Goal: Check status: Check status

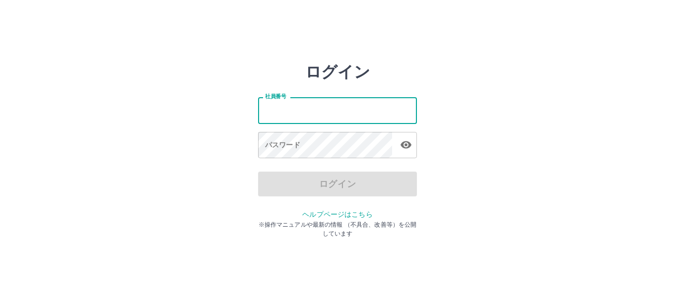
type input "*******"
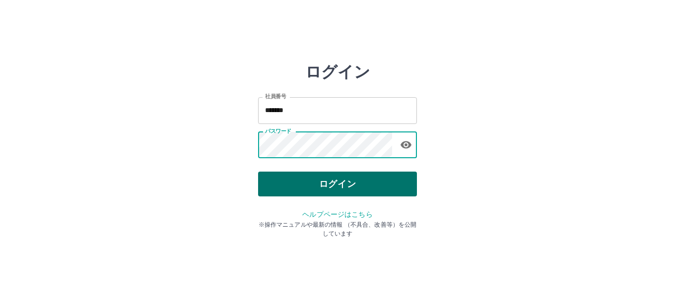
click at [301, 184] on button "ログイン" at bounding box center [337, 184] width 159 height 25
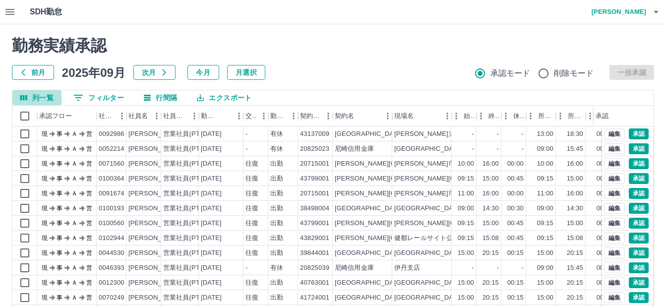
click at [51, 97] on button "列一覧" at bounding box center [36, 97] width 49 height 15
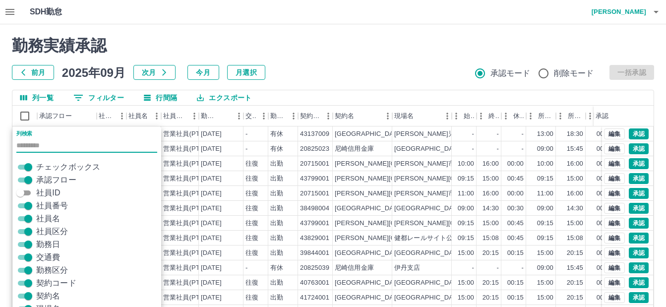
scroll to position [43, 0]
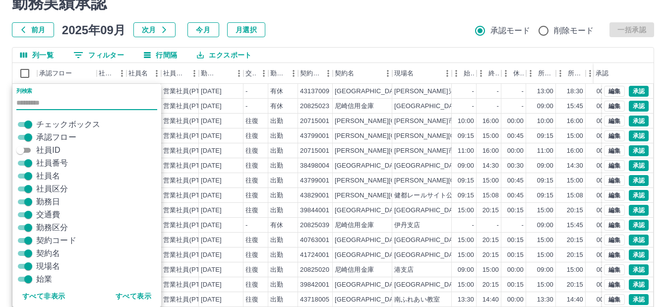
click at [37, 55] on button "列一覧" at bounding box center [36, 55] width 49 height 15
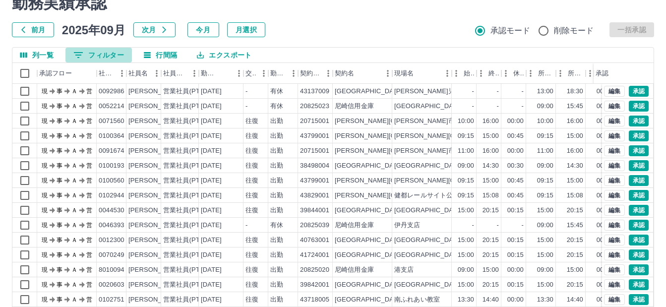
click at [90, 52] on button "0 フィルター" at bounding box center [98, 55] width 66 height 15
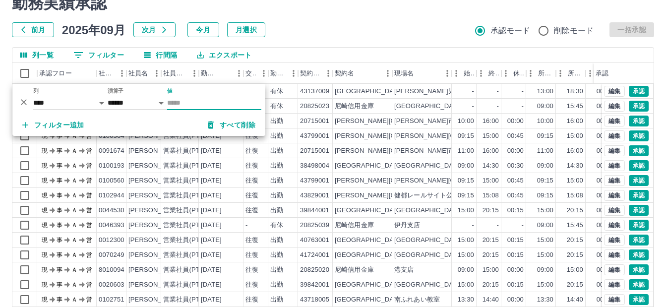
click at [186, 101] on input "値" at bounding box center [214, 103] width 94 height 14
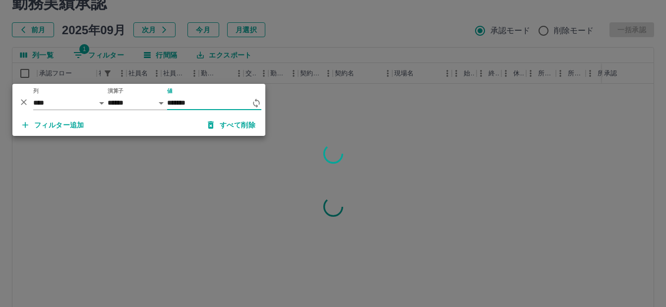
type input "*******"
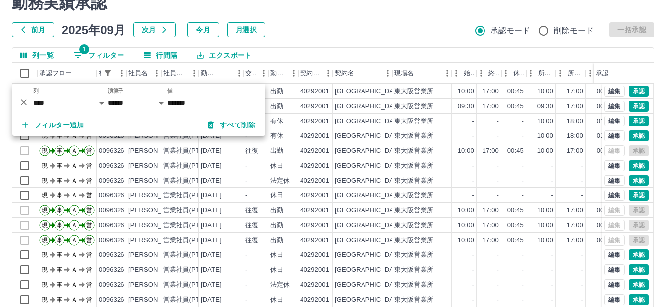
click at [390, 22] on div "前月 [DATE] 次月 今月 月選択 承認モード 削除モード 一括承認" at bounding box center [333, 29] width 642 height 15
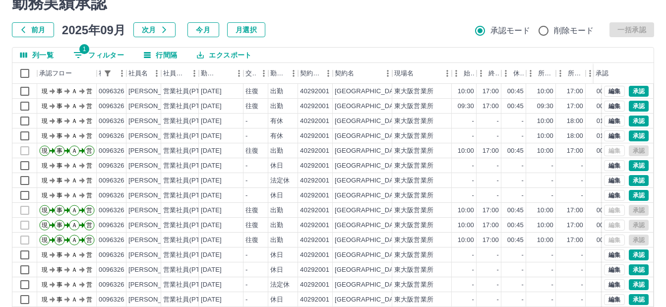
click at [38, 28] on button "前月" at bounding box center [33, 29] width 42 height 15
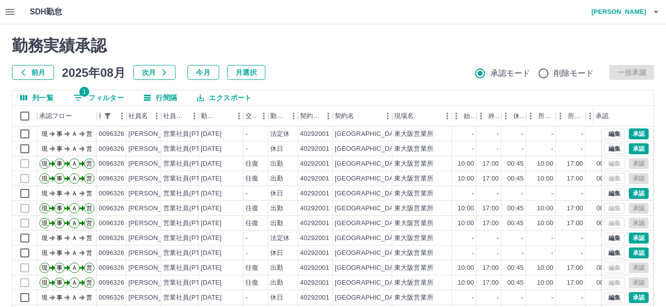
click at [46, 73] on button "前月" at bounding box center [33, 72] width 42 height 15
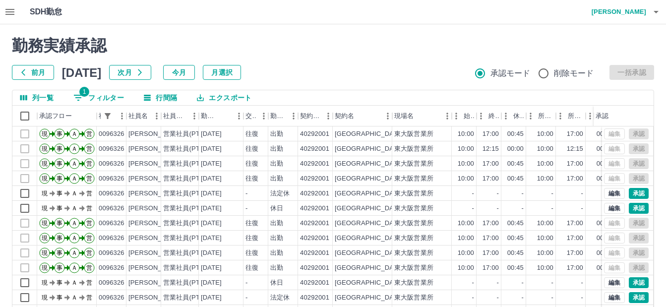
click at [151, 73] on button "次月" at bounding box center [130, 72] width 42 height 15
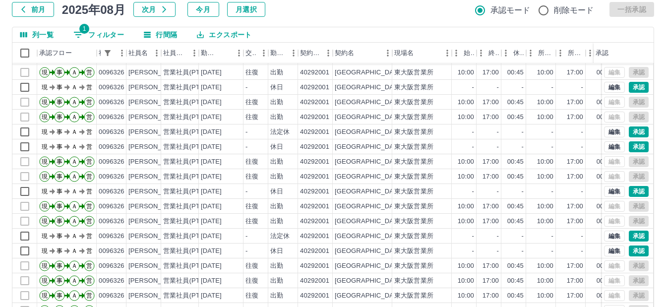
scroll to position [112, 0]
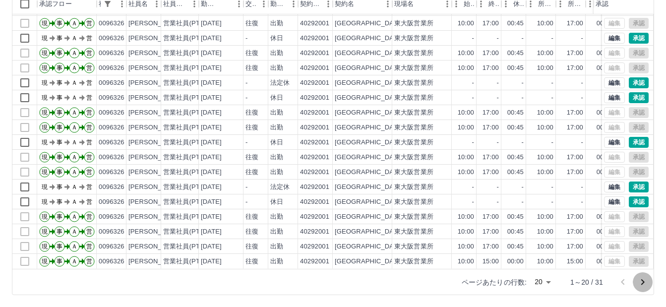
click at [646, 282] on icon "次のページへ" at bounding box center [643, 282] width 12 height 12
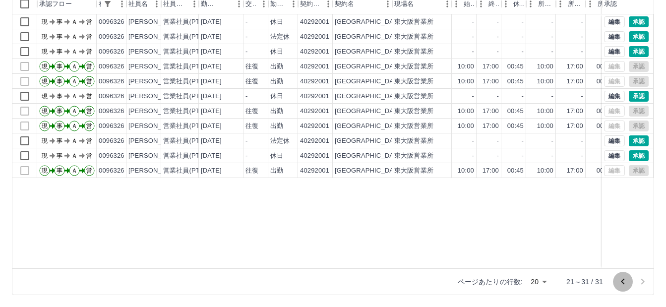
click at [620, 285] on icon "前のページへ" at bounding box center [623, 282] width 12 height 12
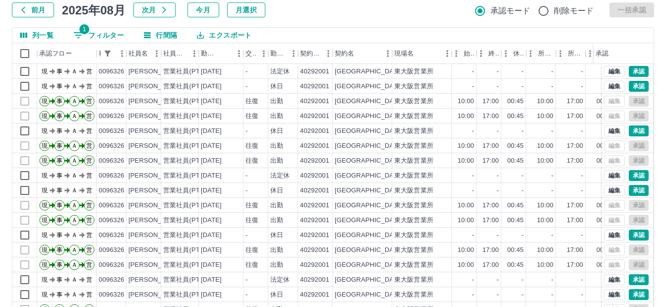
scroll to position [13, 0]
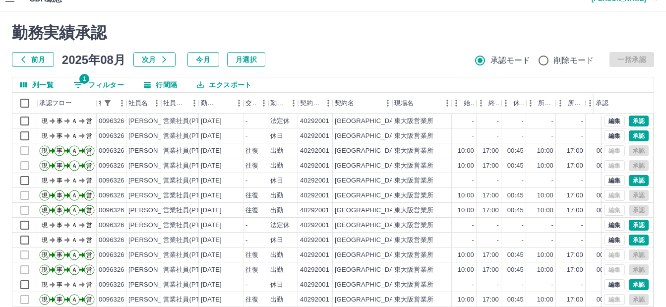
click at [97, 84] on button "1 フィルター" at bounding box center [98, 84] width 66 height 15
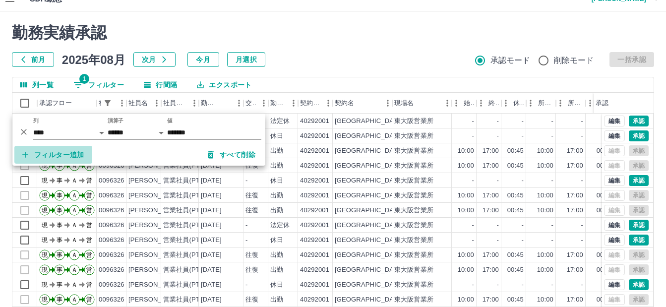
click at [65, 149] on button "フィルター追加" at bounding box center [53, 155] width 78 height 18
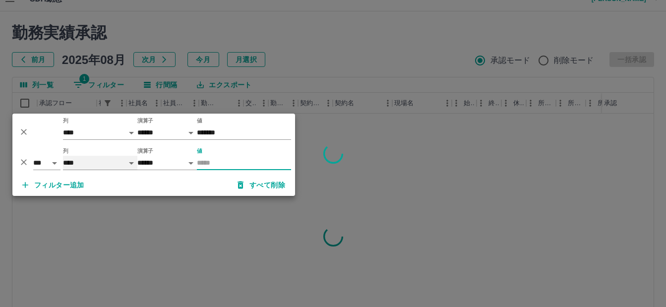
click at [126, 163] on select "**** *** **** *** *** **** ***** *** *** ** ** ** **** **** **** ** ** *** ****…" at bounding box center [100, 163] width 74 height 14
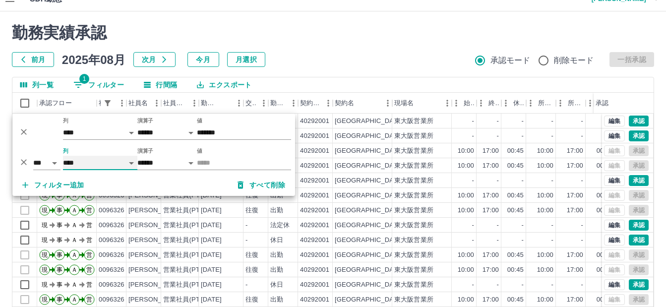
click at [63, 156] on select "**** *** **** *** *** **** ***** *** *** ** ** ** **** **** **** ** ** *** ****…" at bounding box center [100, 163] width 74 height 14
select select "**********"
select select "*****"
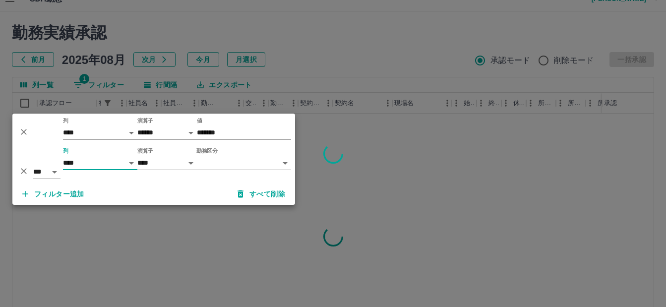
click at [286, 165] on body "SDH勤怠 鮓[PERSON_NAME] 勤務実績承認 前月 [DATE] 次月 今月 月選択 承認モード 削除モード 一括承認 列一覧 1 フィルター 行間…" at bounding box center [333, 196] width 666 height 419
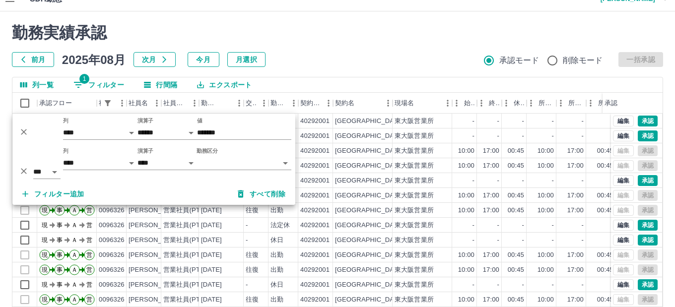
click at [277, 164] on body "SDH勤怠 鮓[PERSON_NAME] 勤務実績承認 前月 [DATE] 次月 今月 月選択 承認モード 削除モード 一括承認 列一覧 1 フィルター 行間…" at bounding box center [337, 196] width 675 height 419
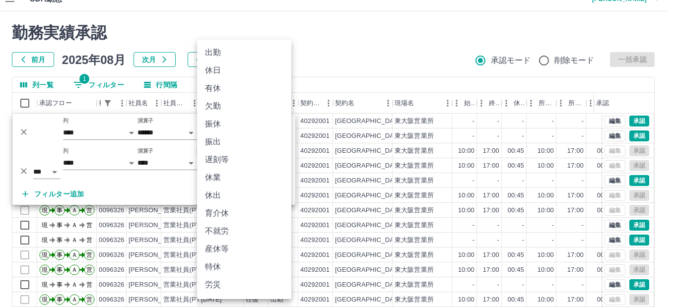
click at [223, 89] on li "有休" at bounding box center [244, 88] width 94 height 18
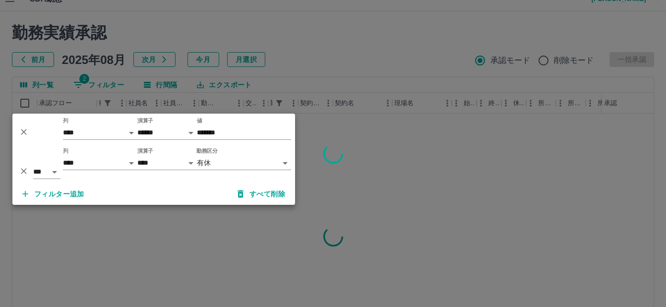
click at [352, 47] on div at bounding box center [333, 153] width 666 height 307
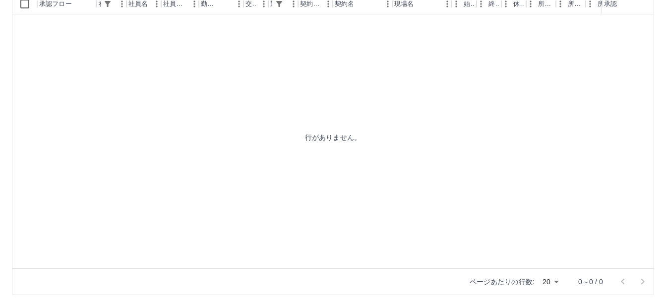
scroll to position [0, 0]
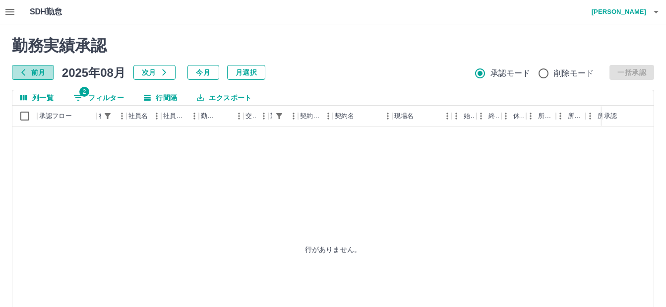
click at [42, 67] on button "前月" at bounding box center [33, 72] width 42 height 15
click at [45, 72] on button "前月" at bounding box center [33, 72] width 42 height 15
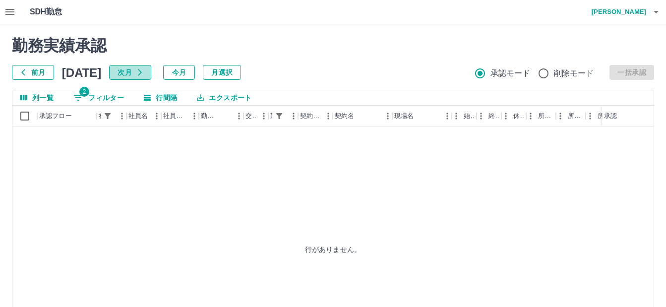
click at [142, 72] on icon "button" at bounding box center [140, 72] width 4 height 6
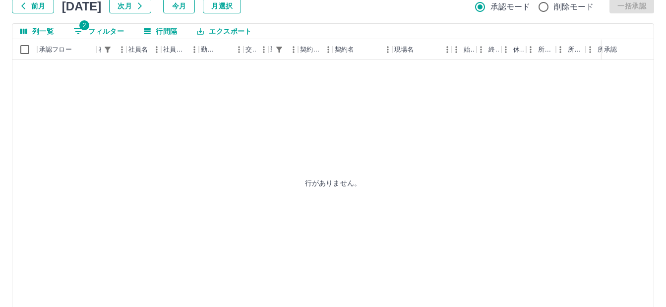
scroll to position [50, 0]
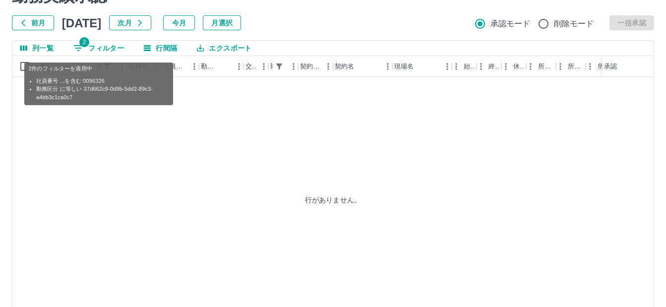
click at [112, 47] on button "2 フィルター" at bounding box center [98, 48] width 66 height 15
select select "**********"
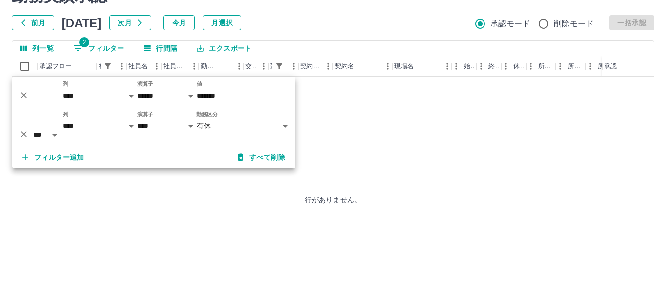
click at [380, 157] on div "行がありません。" at bounding box center [332, 200] width 641 height 246
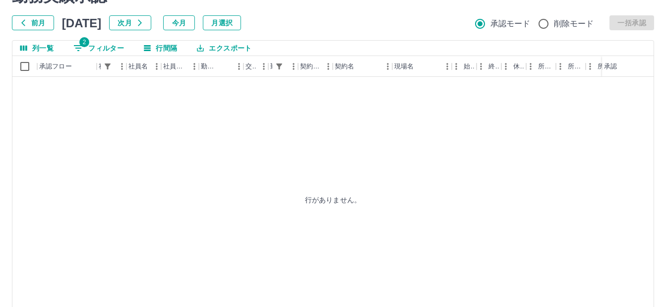
click at [40, 22] on button "前月" at bounding box center [33, 22] width 42 height 15
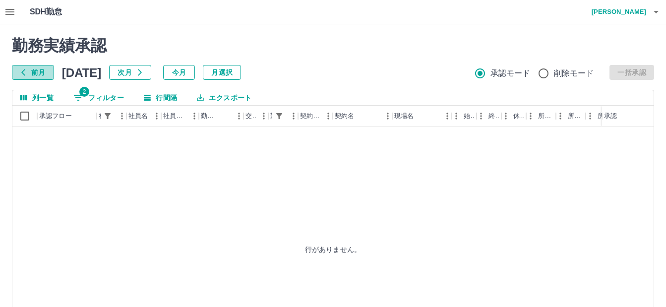
click at [48, 71] on button "前月" at bounding box center [33, 72] width 42 height 15
click at [45, 75] on button "前月" at bounding box center [33, 72] width 42 height 15
click at [43, 73] on button "前月" at bounding box center [33, 72] width 42 height 15
